Goal: Task Accomplishment & Management: Use online tool/utility

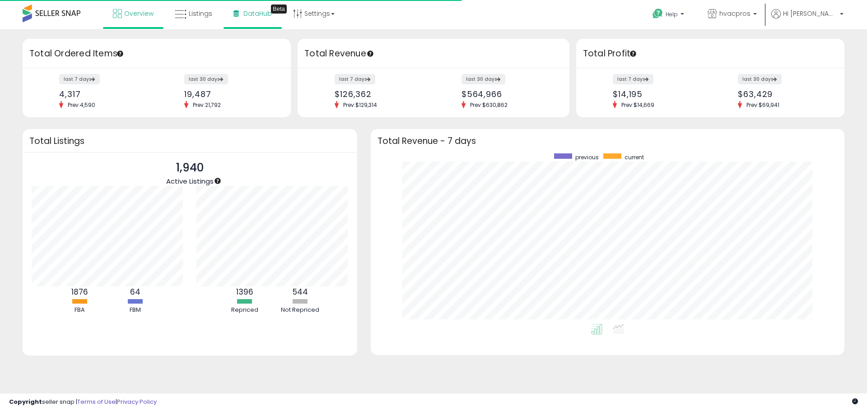
scroll to position [171, 455]
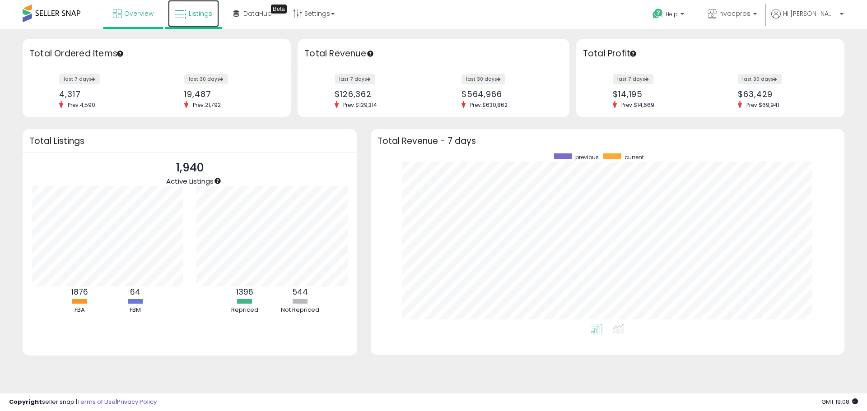
click at [211, 14] on link "Listings" at bounding box center [193, 13] width 51 height 27
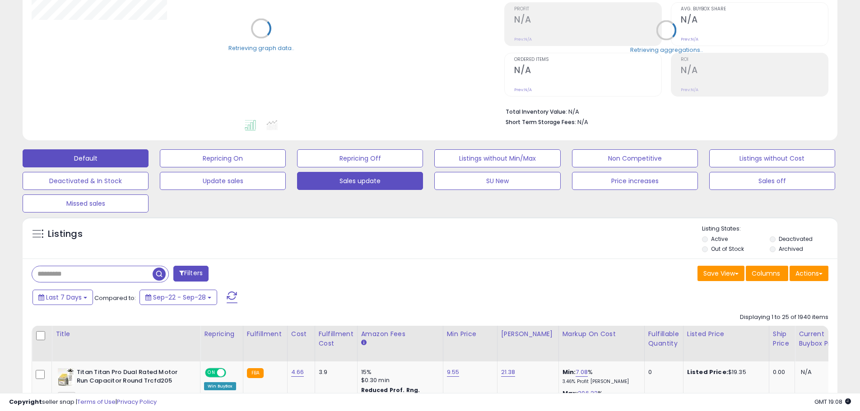
scroll to position [135, 0]
click at [377, 184] on button "Sales update" at bounding box center [360, 180] width 126 height 18
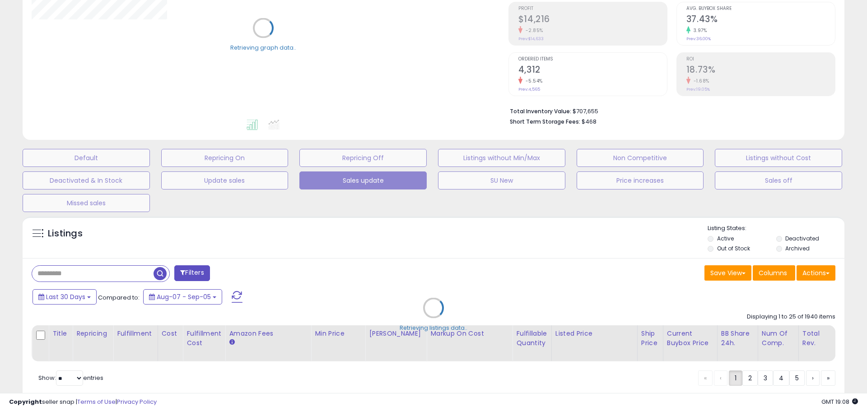
type input "**********"
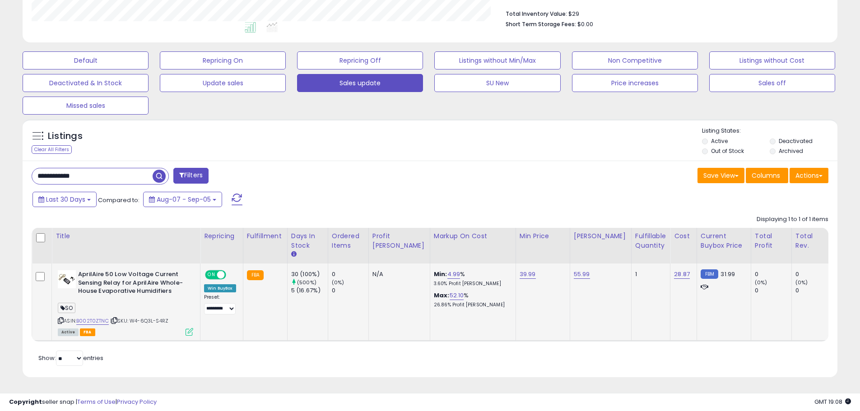
scroll to position [185, 473]
drag, startPoint x: 108, startPoint y: 165, endPoint x: 0, endPoint y: 179, distance: 108.8
click at [3, 175] on div "**********" at bounding box center [430, 103] width 860 height 615
click at [234, 175] on span "button" at bounding box center [237, 176] width 13 height 13
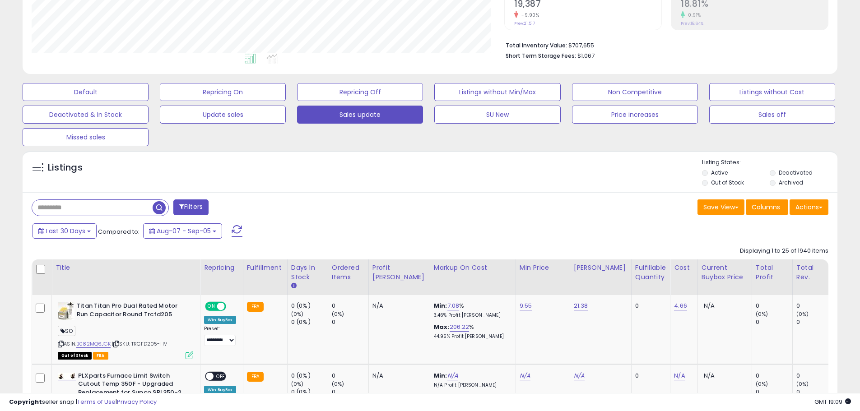
scroll to position [200, 0]
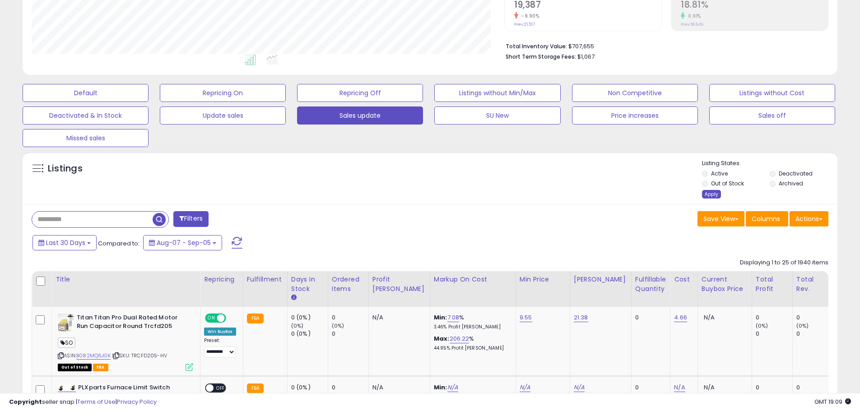
click at [713, 195] on div "Apply" at bounding box center [711, 194] width 19 height 9
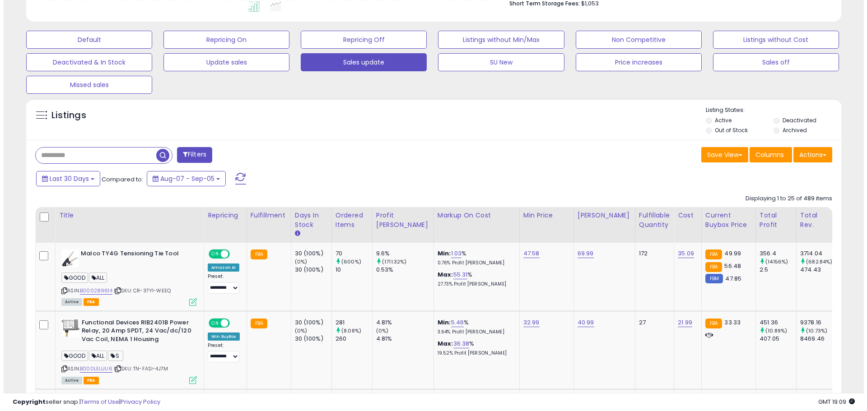
scroll to position [254, 0]
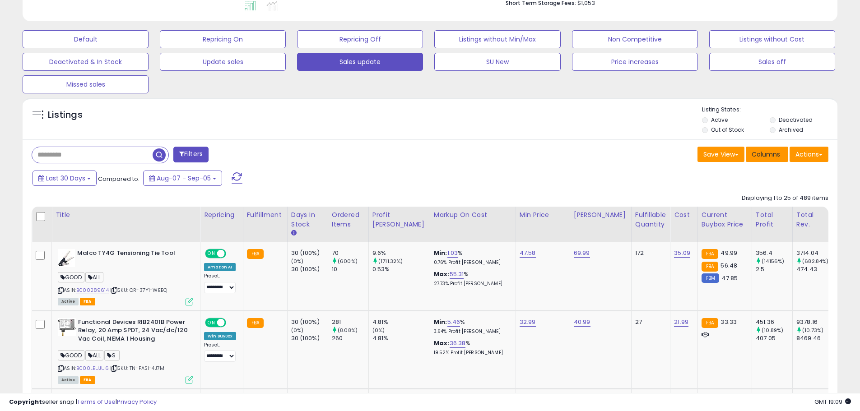
click at [770, 152] on span "Columns" at bounding box center [765, 154] width 28 height 9
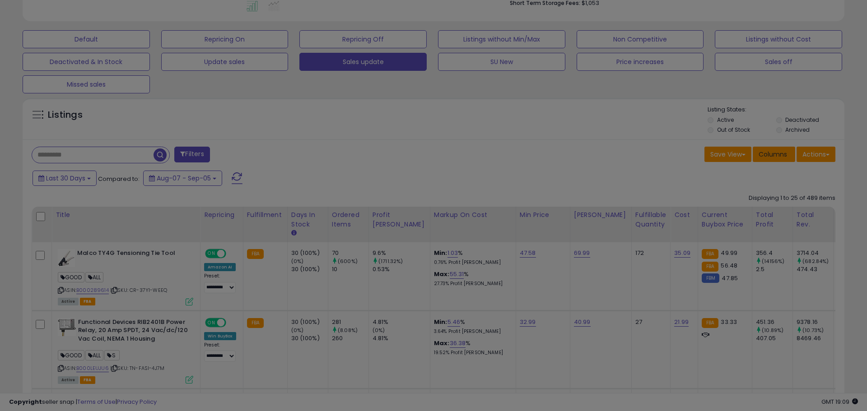
scroll to position [185, 477]
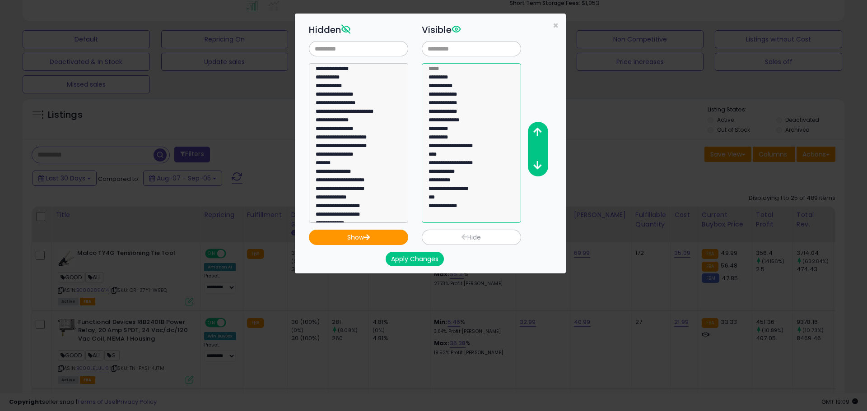
select select "*********"
click at [455, 78] on option "*********" at bounding box center [467, 78] width 81 height 9
click at [451, 241] on button "Hide" at bounding box center [471, 237] width 99 height 15
select select
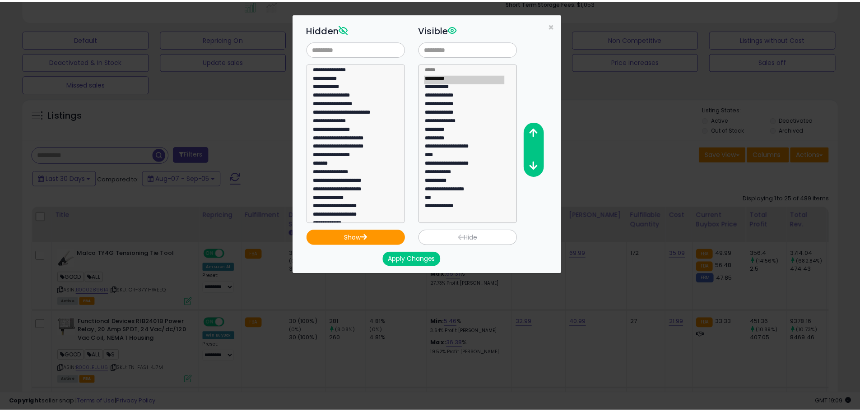
scroll to position [624, 0]
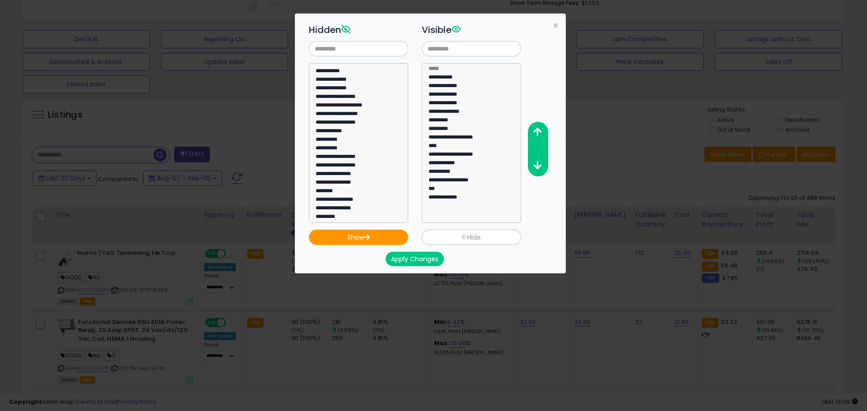
click at [403, 260] on button "Apply Changes" at bounding box center [414, 259] width 58 height 14
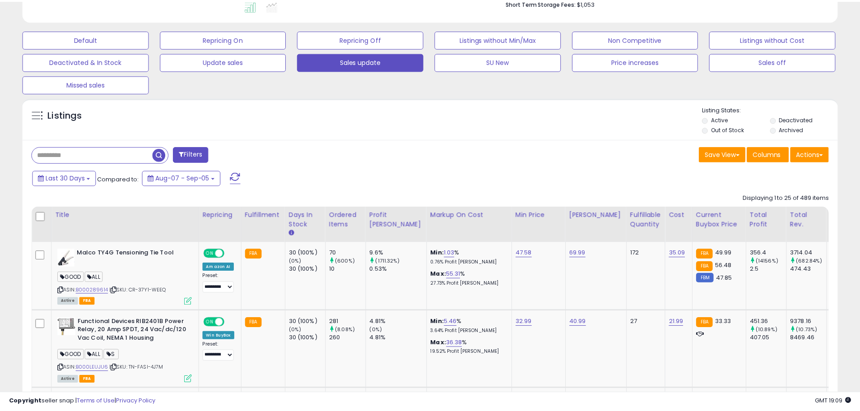
scroll to position [451122, 450835]
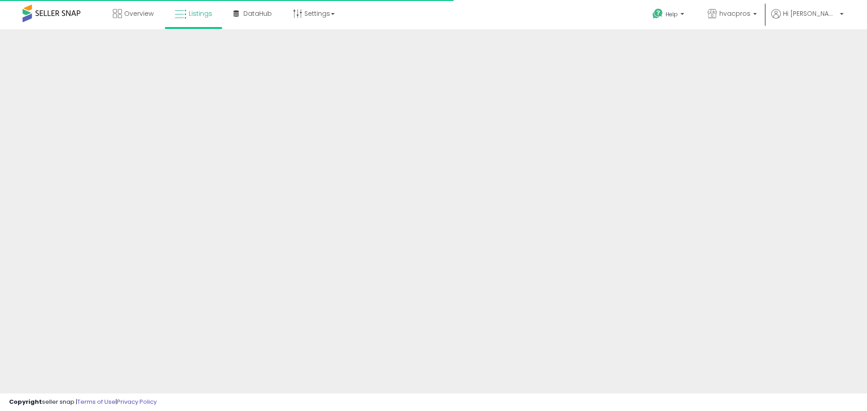
scroll to position [171, 0]
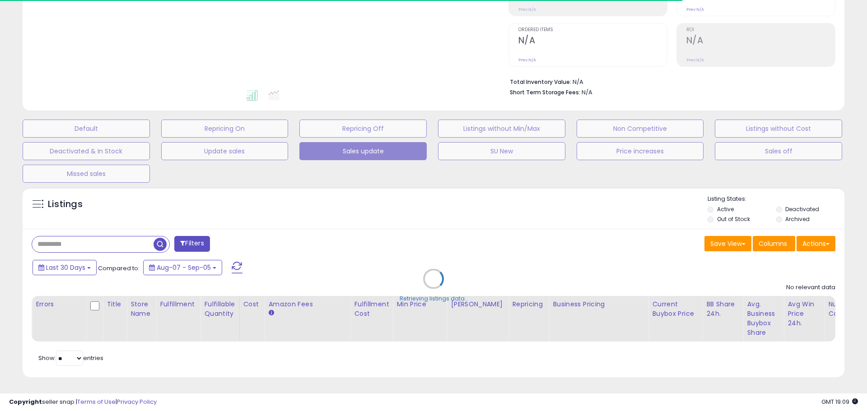
click at [769, 238] on div "Retrieving listings data.." at bounding box center [433, 286] width 835 height 206
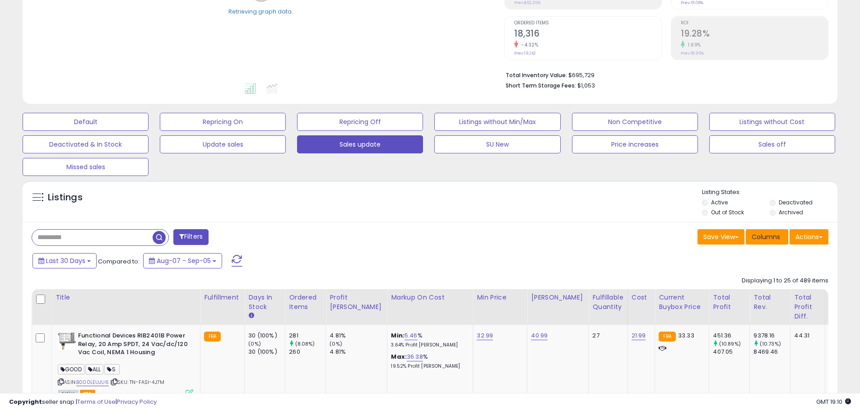
click at [772, 236] on span "Columns" at bounding box center [765, 236] width 28 height 9
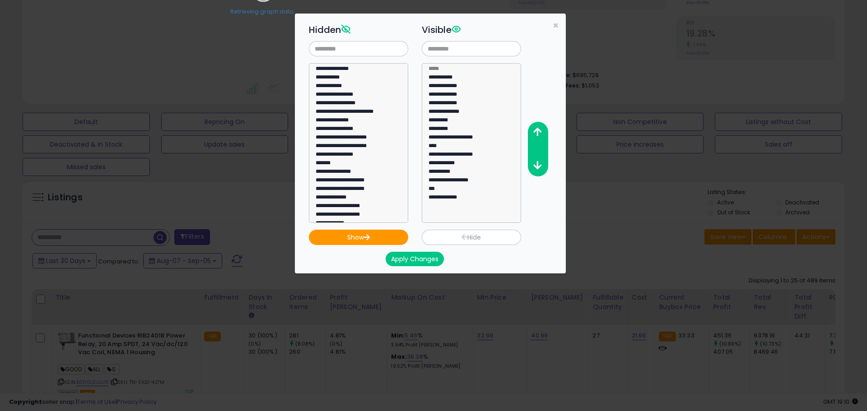
click at [477, 238] on button "Hide" at bounding box center [471, 237] width 99 height 15
drag, startPoint x: 446, startPoint y: 77, endPoint x: 450, endPoint y: 94, distance: 17.5
select select "**********"
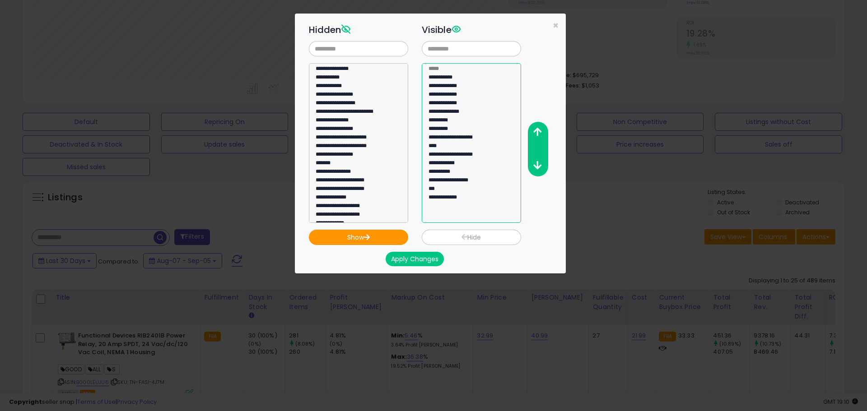
click at [447, 79] on option "**********" at bounding box center [467, 78] width 81 height 9
click at [454, 232] on button "Hide" at bounding box center [471, 237] width 99 height 15
select select
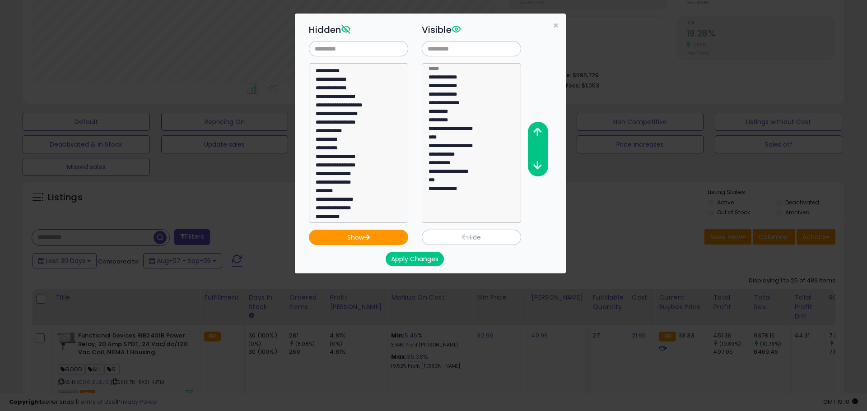
click at [425, 258] on button "Apply Changes" at bounding box center [414, 259] width 58 height 14
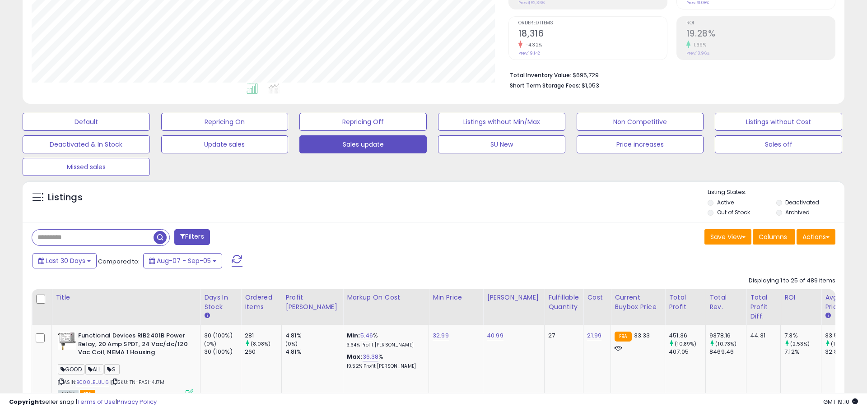
scroll to position [0, 0]
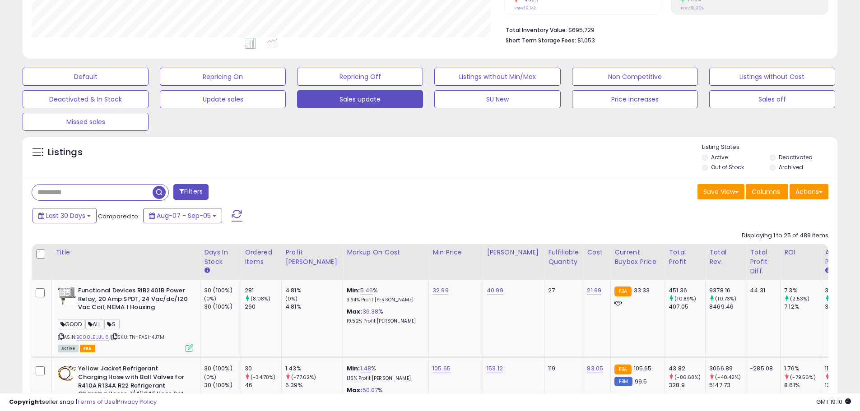
scroll to position [185, 473]
drag, startPoint x: 316, startPoint y: 265, endPoint x: 203, endPoint y: 254, distance: 113.8
click at [203, 254] on tr "Title Days In Stock Ordered Items Min Price" at bounding box center [447, 262] width 830 height 36
copy tr "Days In Stock Ordered Items Profit Margin"
